Goal: Task Accomplishment & Management: Manage account settings

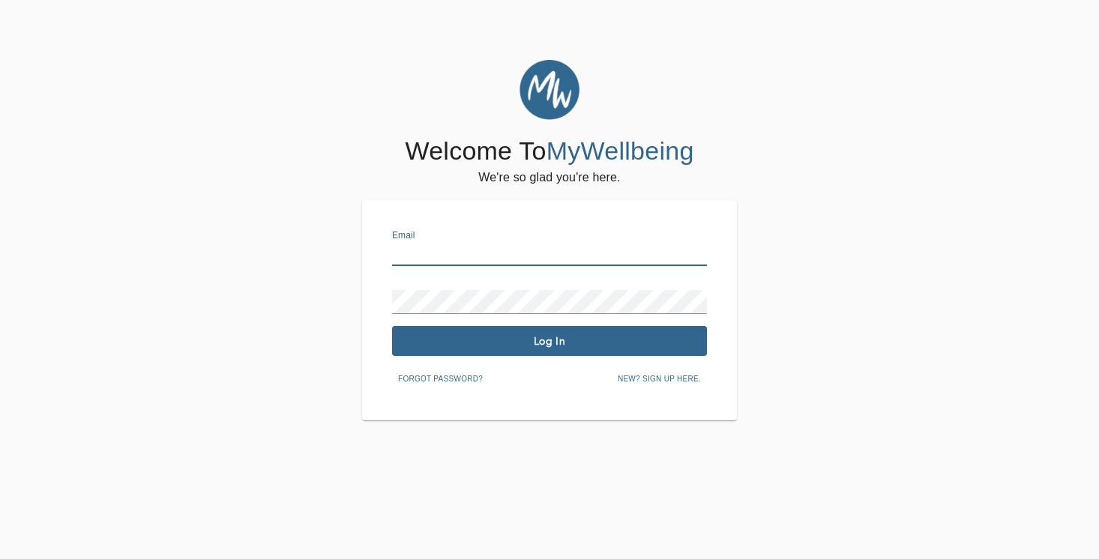
type input "[PERSON_NAME][EMAIL_ADDRESS][DOMAIN_NAME]"
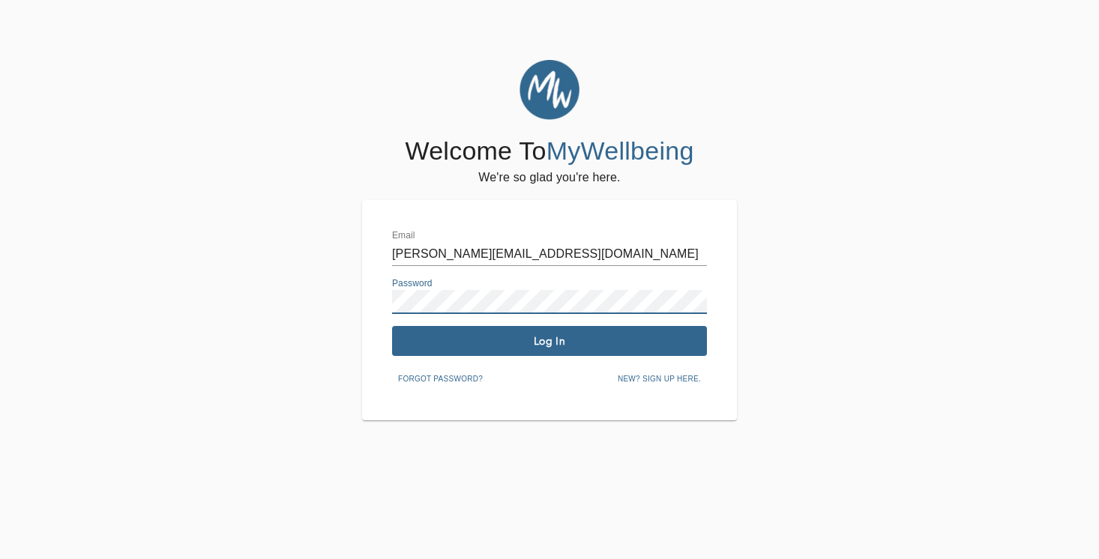
click at [551, 332] on button "Log In" at bounding box center [549, 341] width 315 height 30
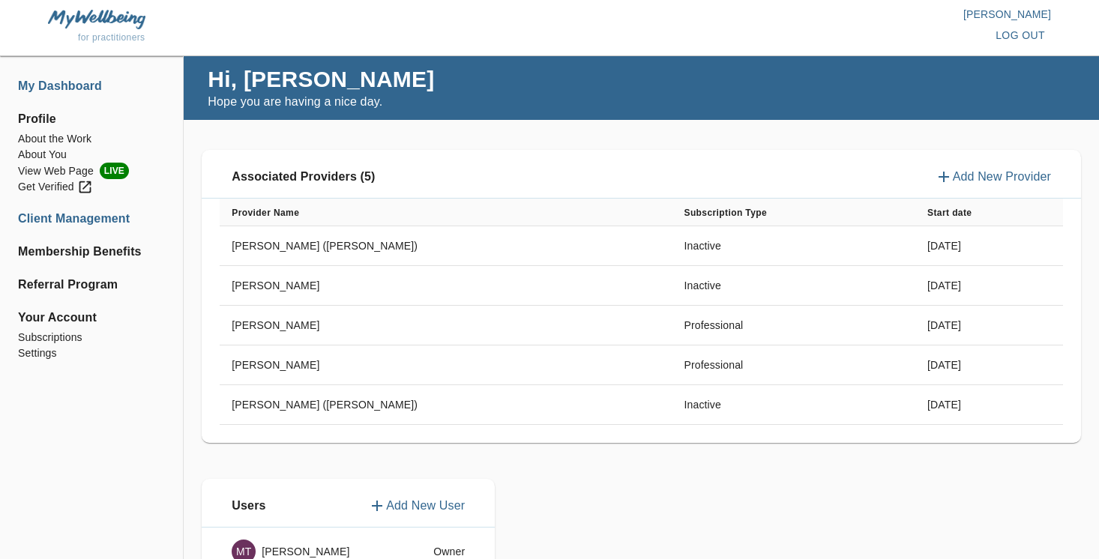
click at [101, 214] on li "Client Management" at bounding box center [91, 219] width 147 height 18
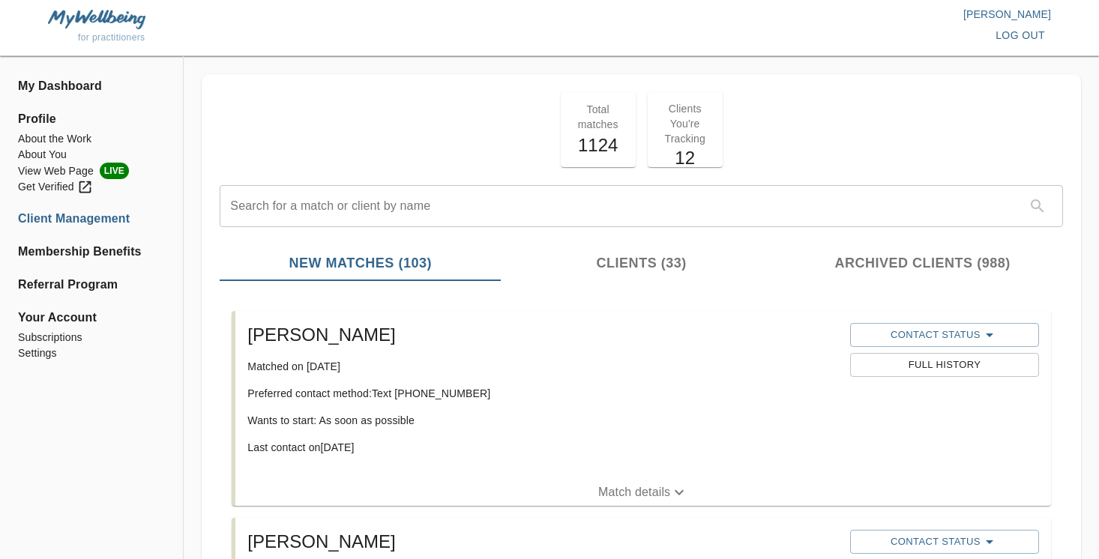
click at [1004, 37] on span "log out" at bounding box center [1019, 35] width 49 height 19
